Goal: Information Seeking & Learning: Find specific fact

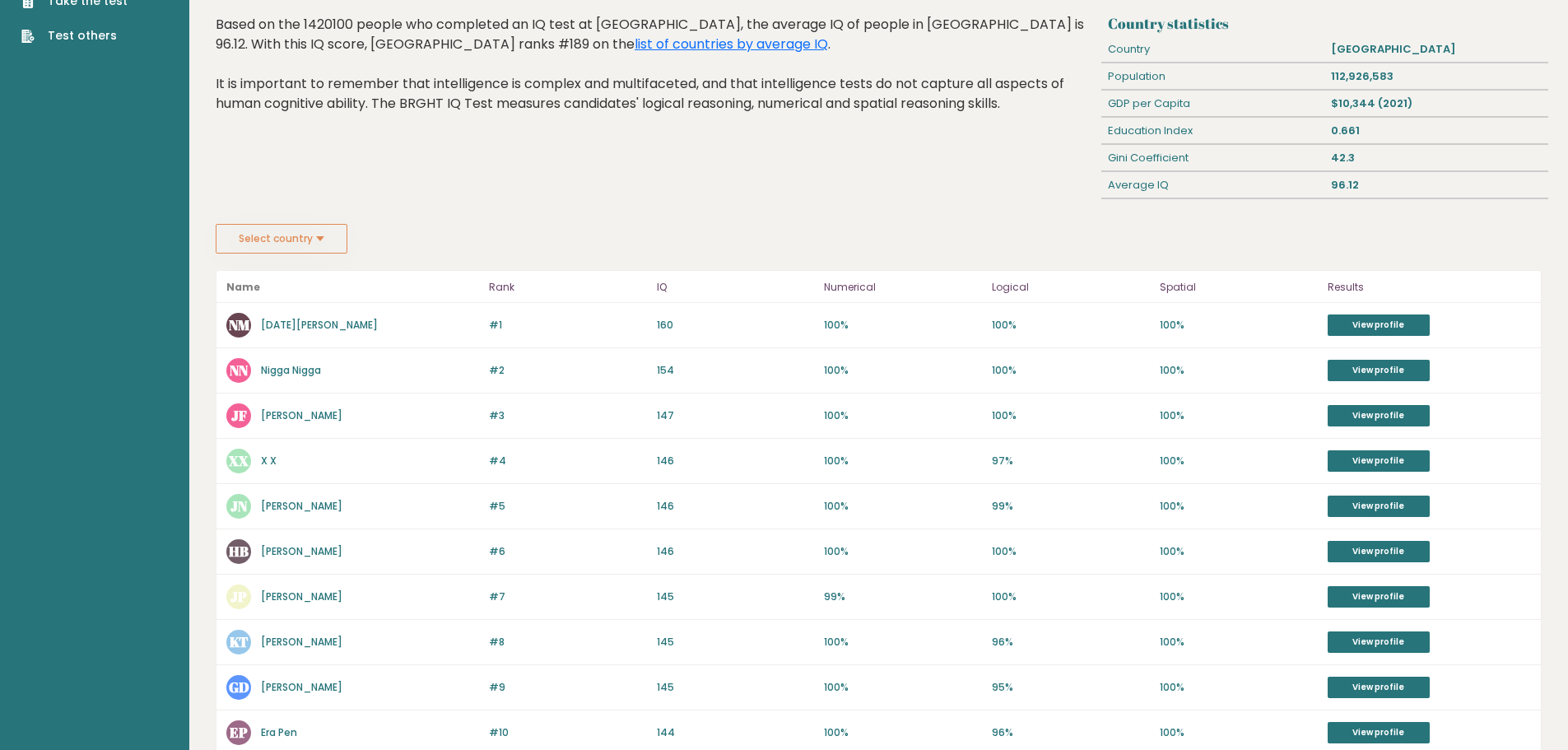
drag, startPoint x: 556, startPoint y: 252, endPoint x: 567, endPoint y: 236, distance: 19.4
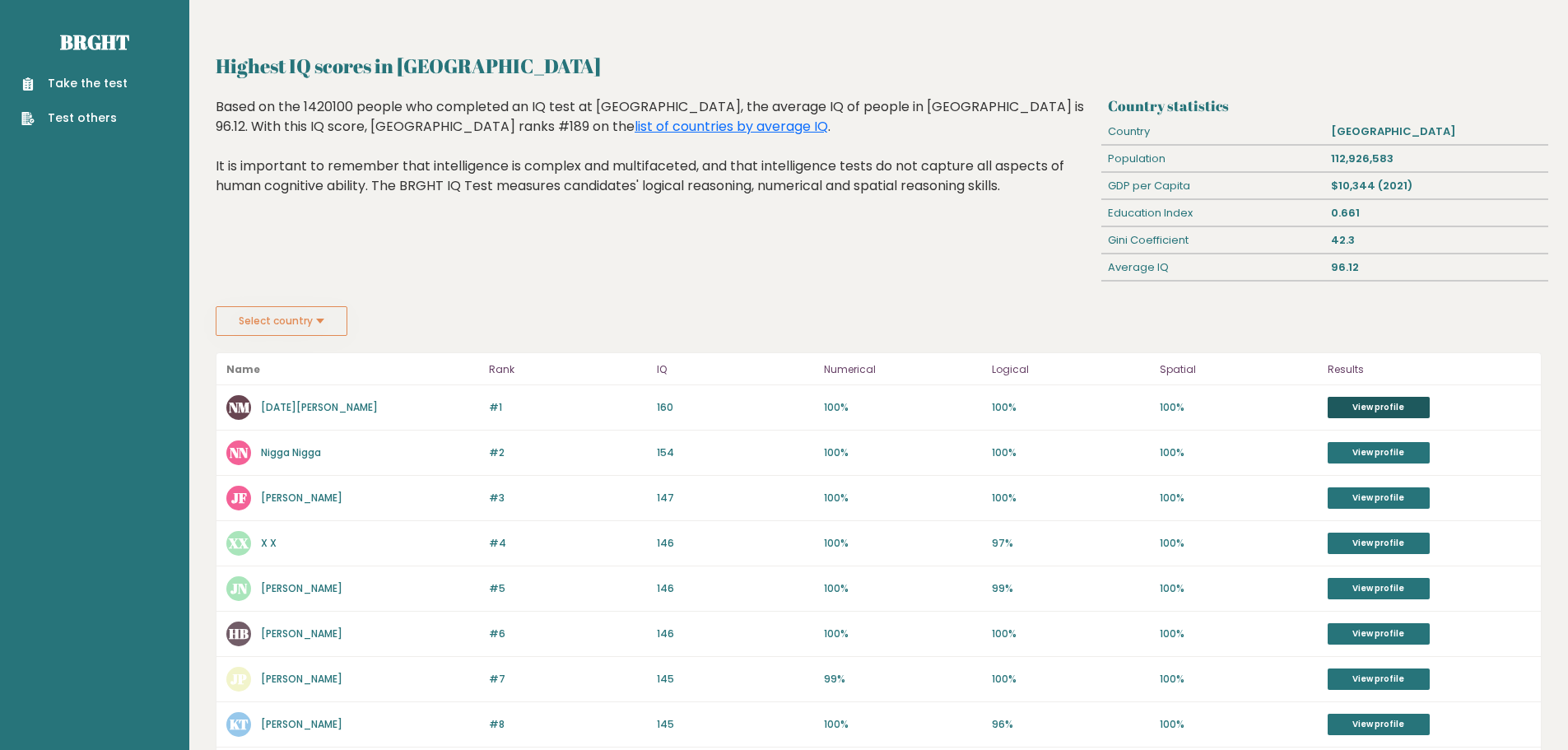
click at [1379, 409] on link "View profile" at bounding box center [1378, 407] width 102 height 21
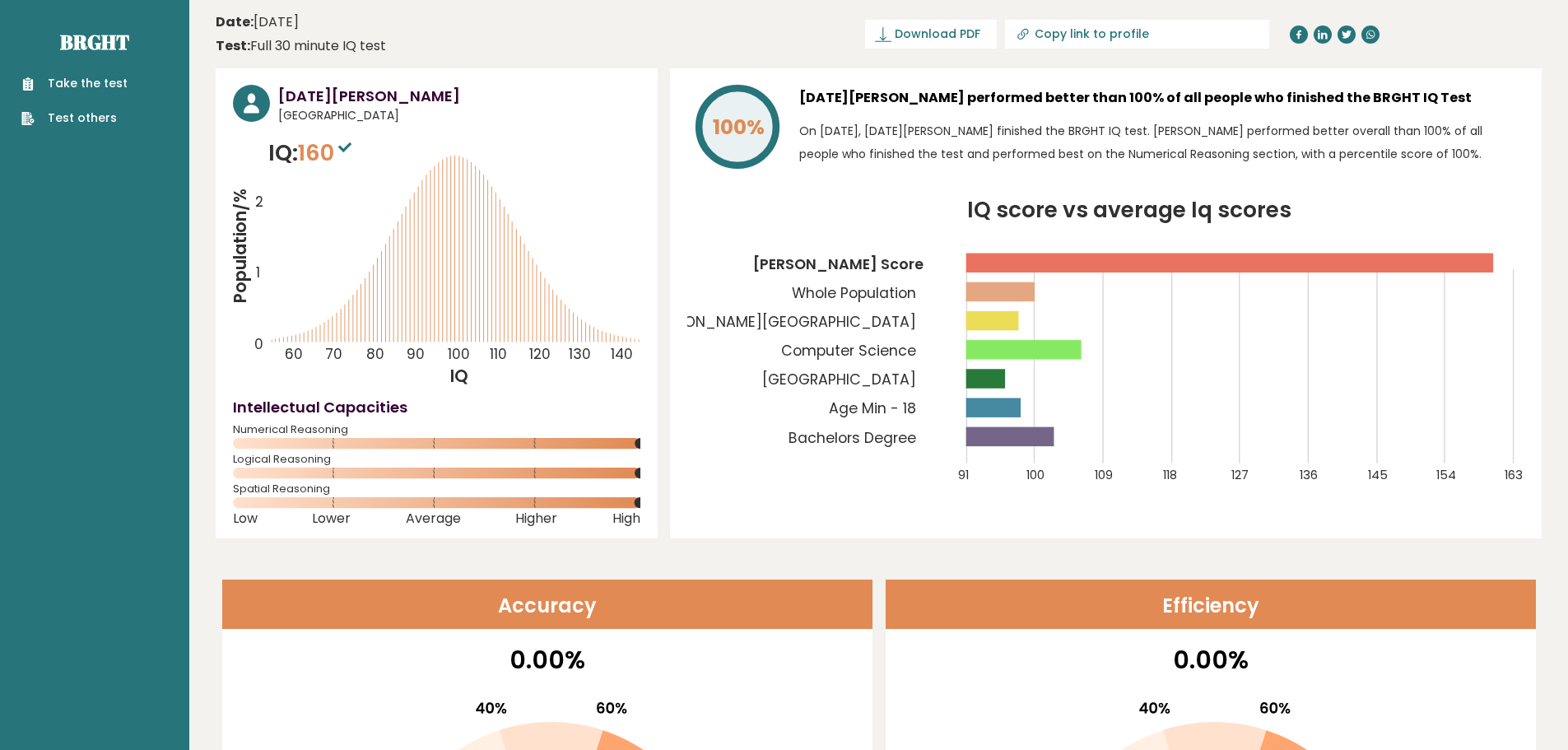
drag, startPoint x: 831, startPoint y: 261, endPoint x: 835, endPoint y: 237, distance: 24.3
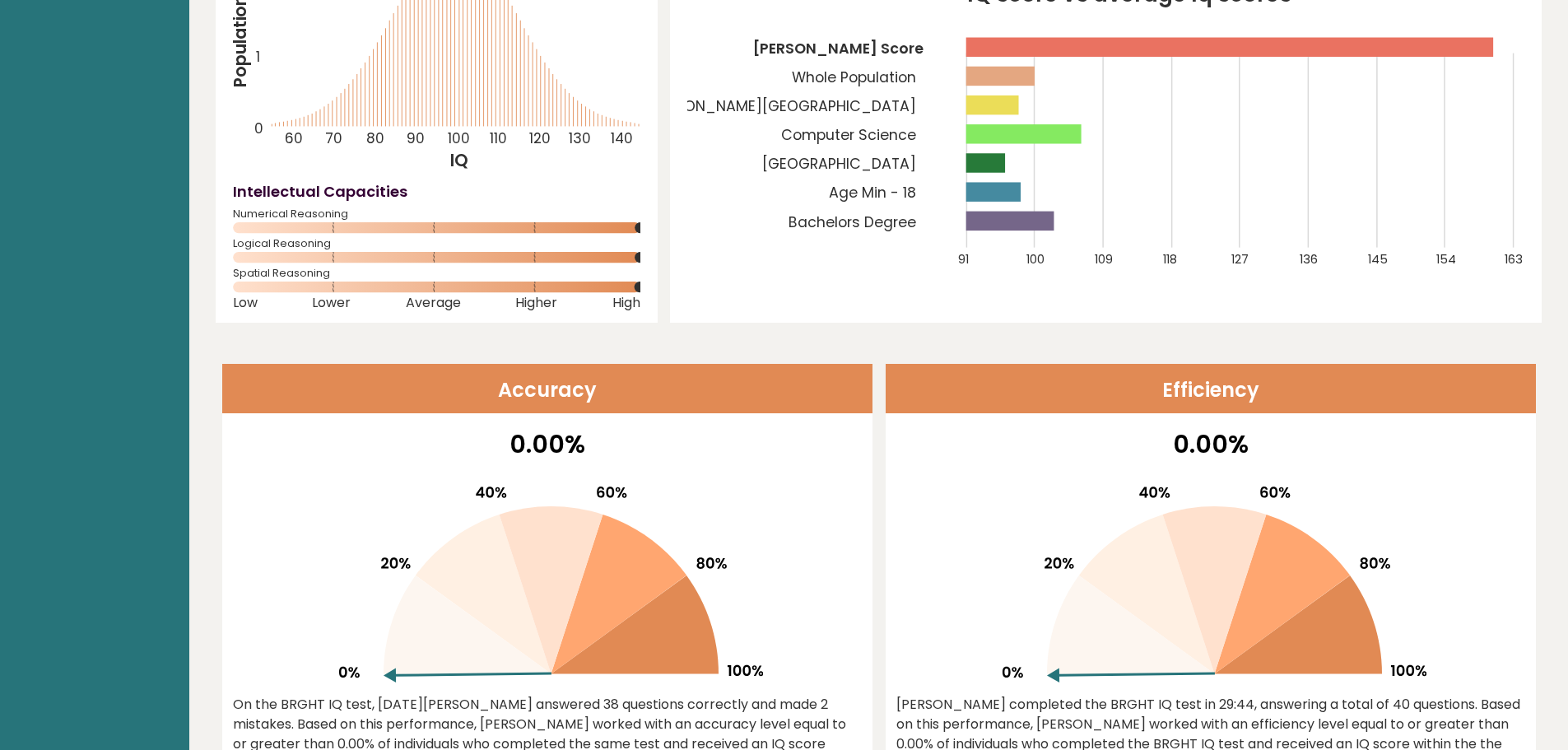
scroll to position [82, 0]
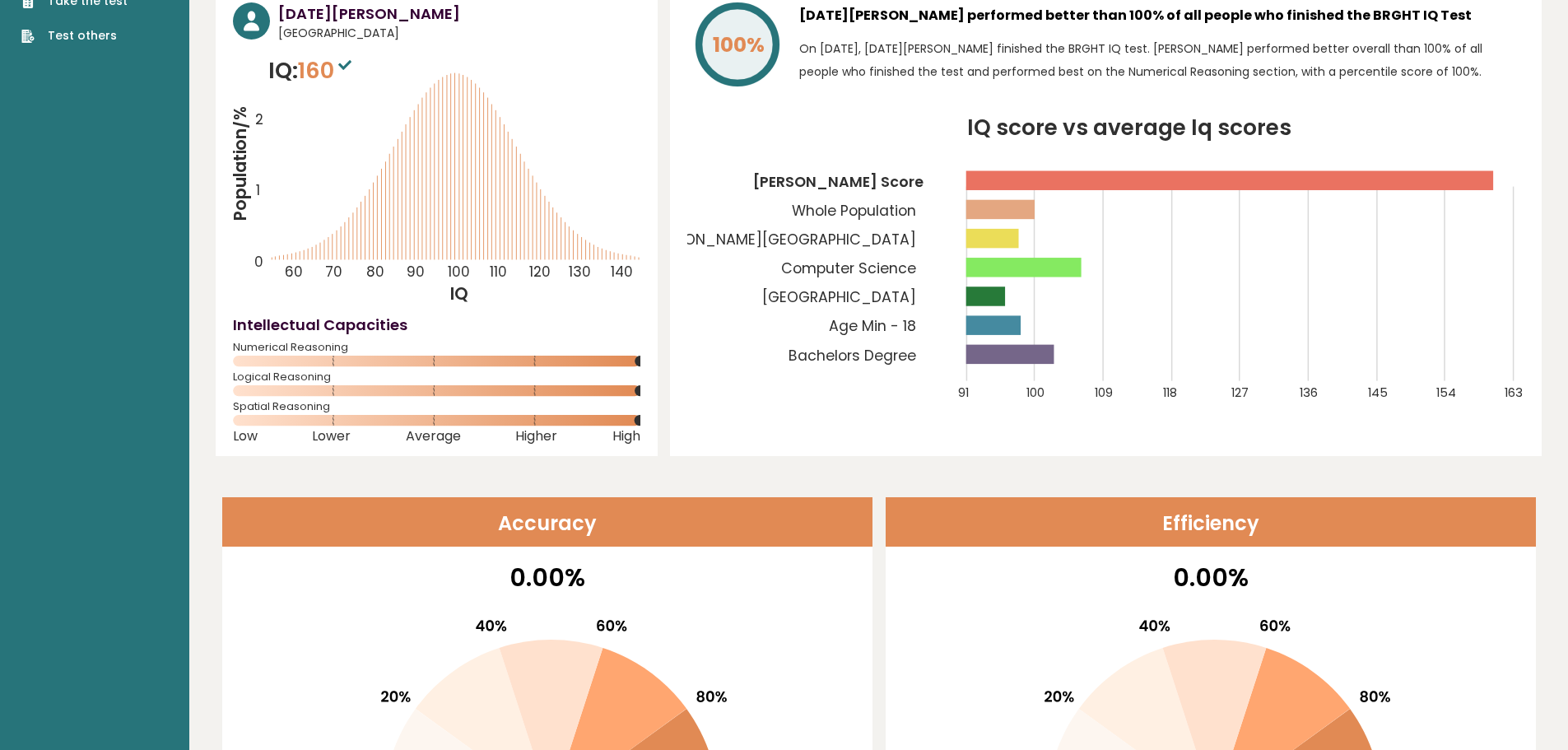
click at [1019, 355] on rect at bounding box center [1010, 354] width 88 height 19
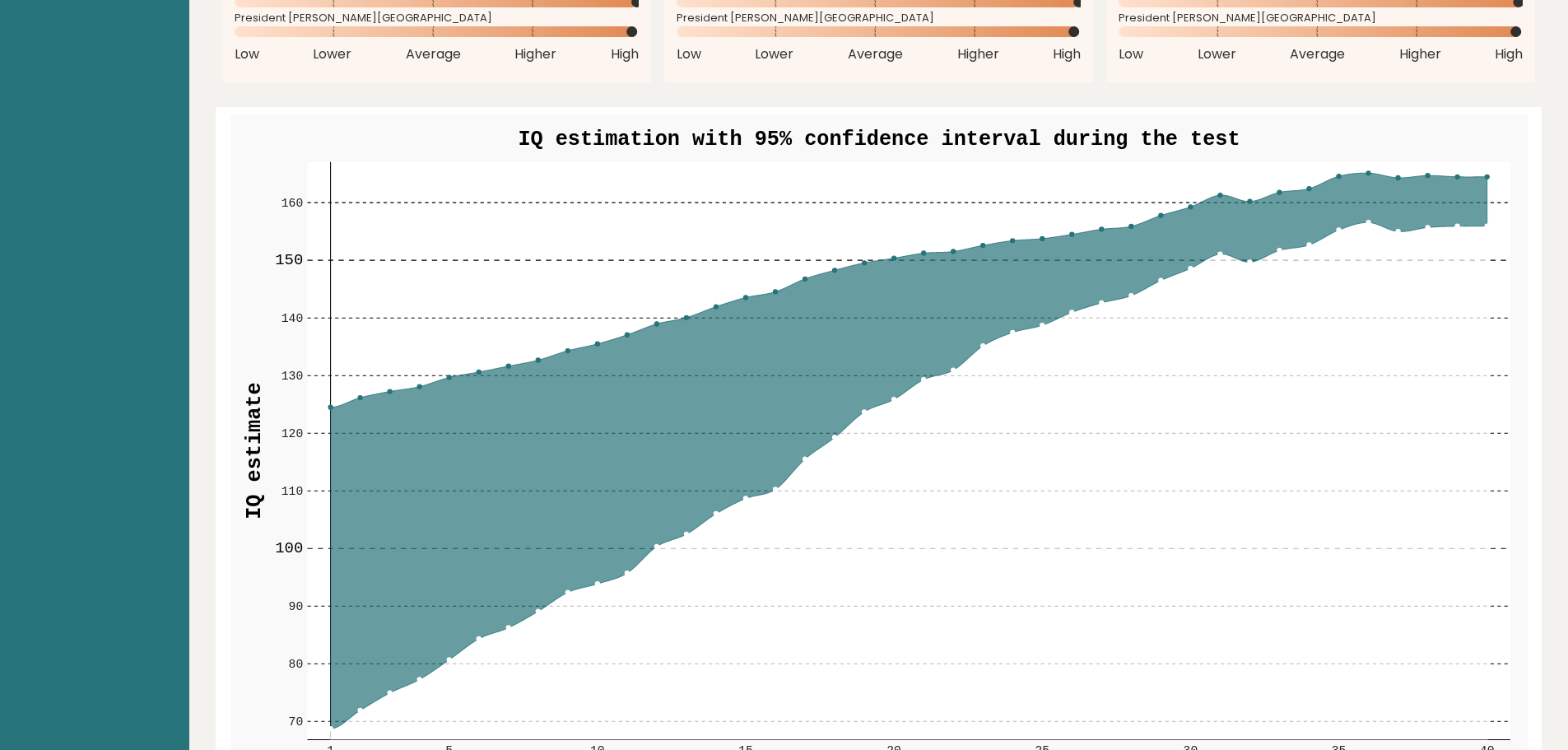
scroll to position [0, 0]
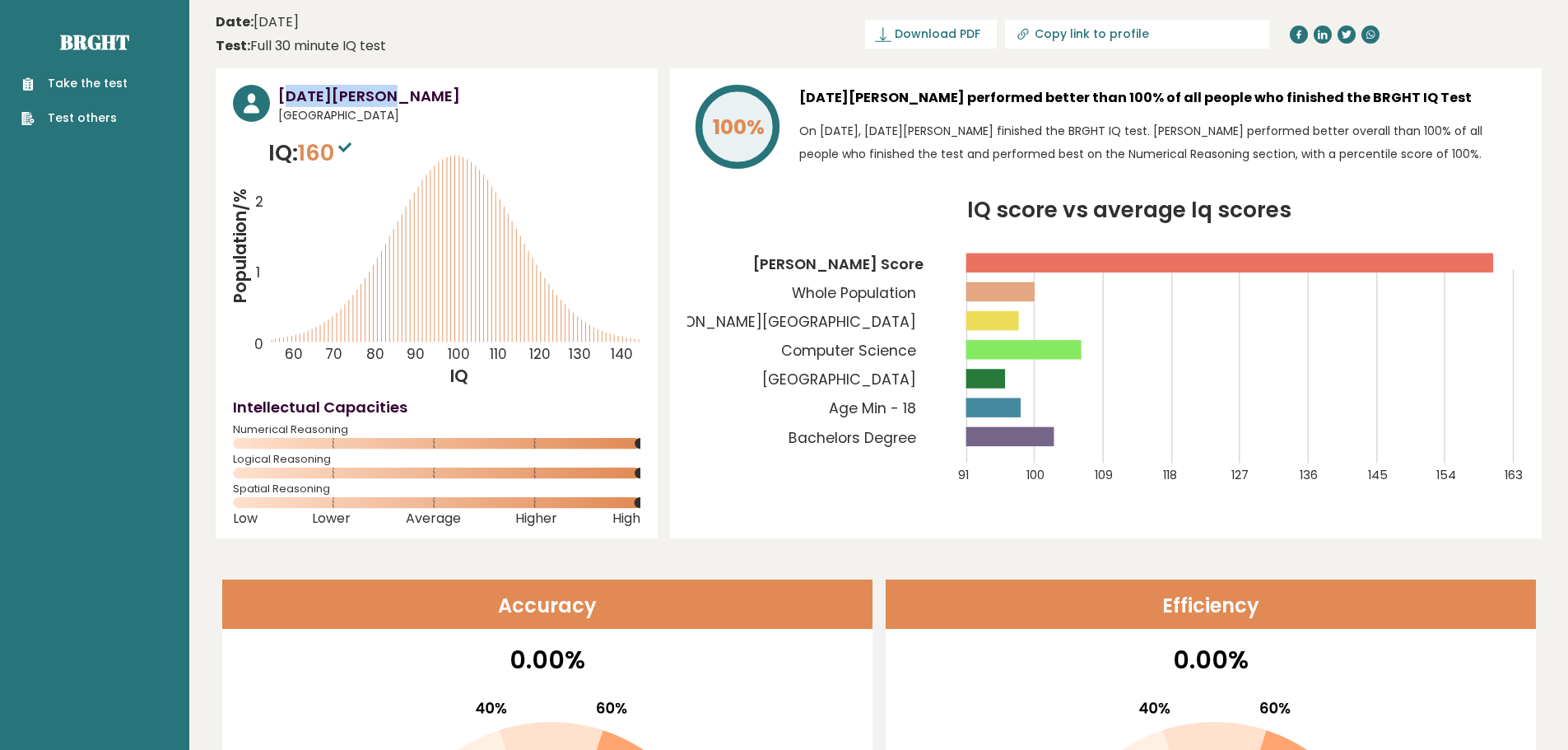
drag, startPoint x: 284, startPoint y: 97, endPoint x: 407, endPoint y: 96, distance: 123.0
click at [418, 96] on h3 "[DATE][PERSON_NAME]" at bounding box center [459, 96] width 362 height 22
click at [325, 97] on h3 "[DATE][PERSON_NAME]" at bounding box center [459, 96] width 362 height 22
click at [291, 99] on h3 "[DATE][PERSON_NAME]" at bounding box center [459, 96] width 362 height 22
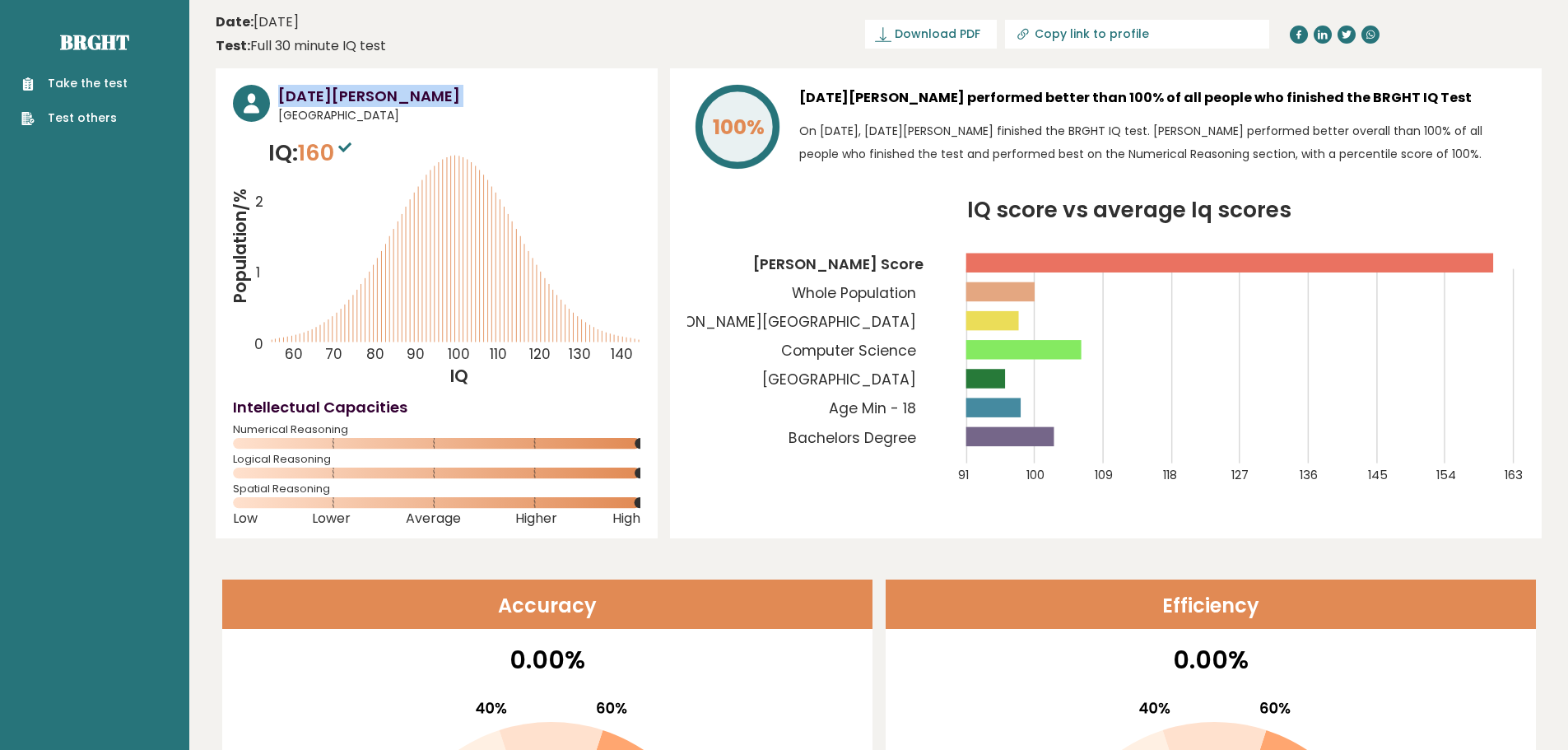
click at [291, 99] on h3 "[DATE][PERSON_NAME]" at bounding box center [459, 96] width 362 height 22
